Goal: Information Seeking & Learning: Learn about a topic

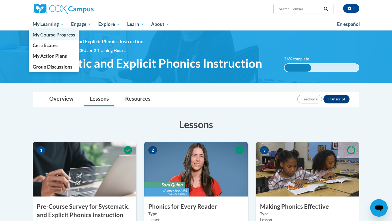
scroll to position [108, 0]
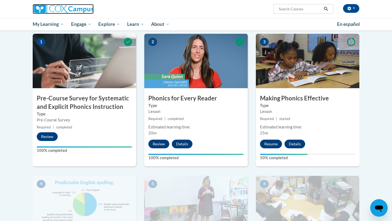
click at [81, 12] on img at bounding box center [63, 9] width 61 height 10
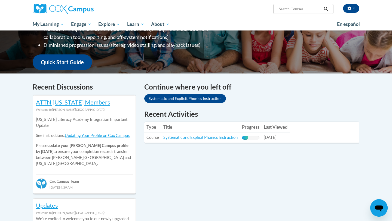
scroll to position [116, 0]
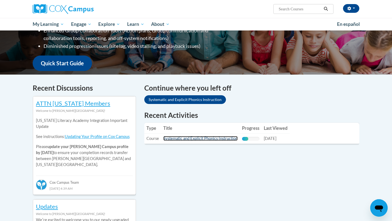
click at [198, 138] on link "Systematic and Explicit Phonics Instruction" at bounding box center [200, 138] width 74 height 5
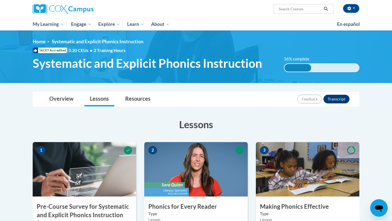
click at [89, 126] on h3 "Lessons" at bounding box center [196, 125] width 327 height 14
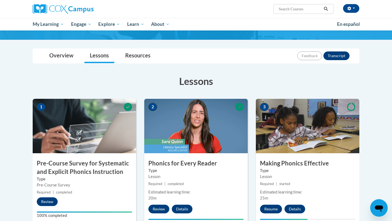
scroll to position [54, 0]
